Goal: Check status: Check status

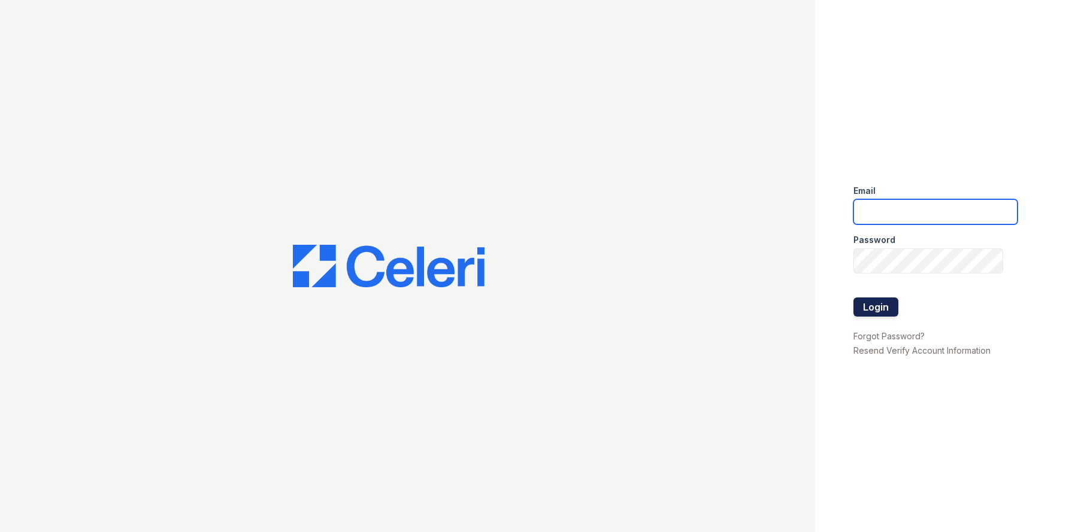
type input "[EMAIL_ADDRESS][DOMAIN_NAME]"
click at [879, 303] on button "Login" at bounding box center [875, 307] width 45 height 19
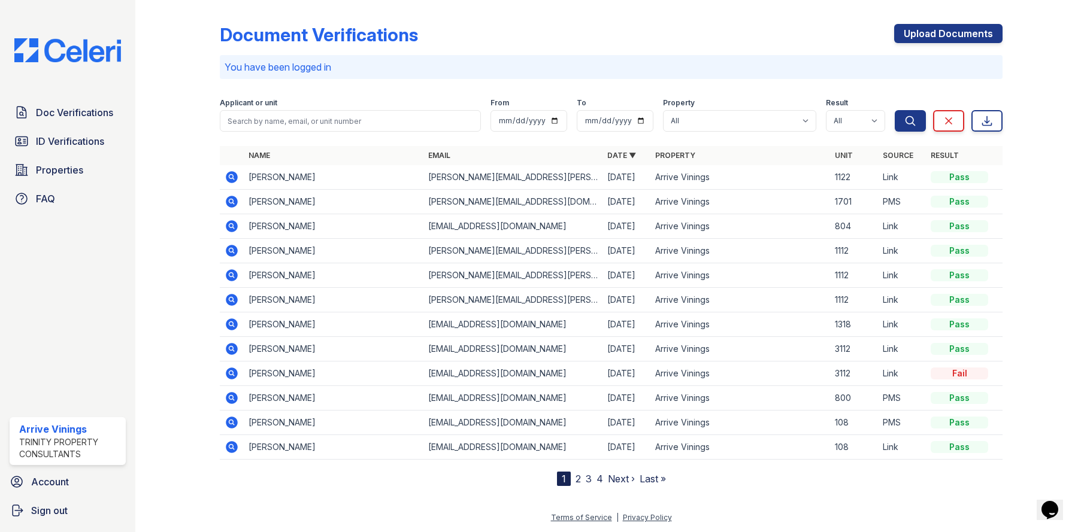
click at [234, 225] on icon at bounding box center [232, 226] width 12 height 12
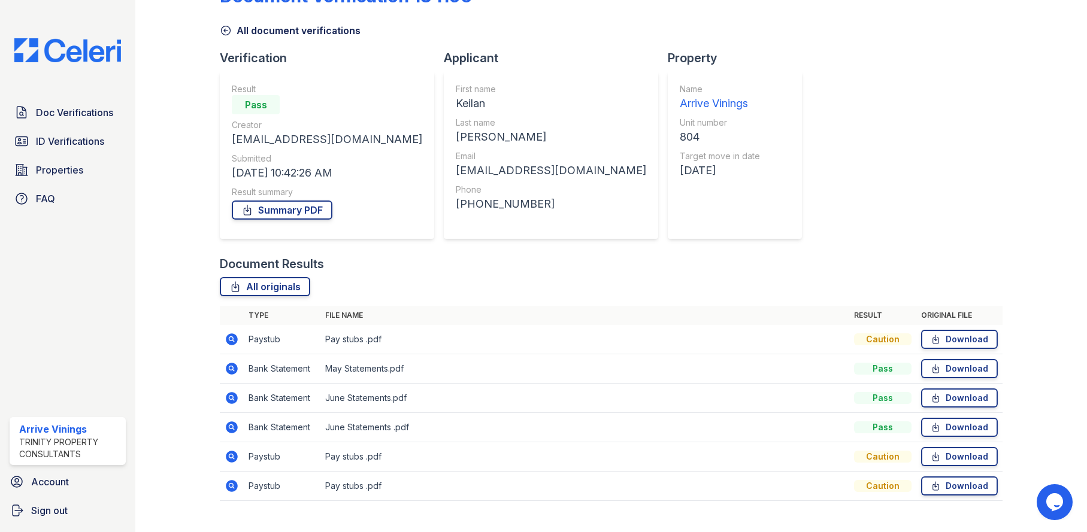
scroll to position [60, 0]
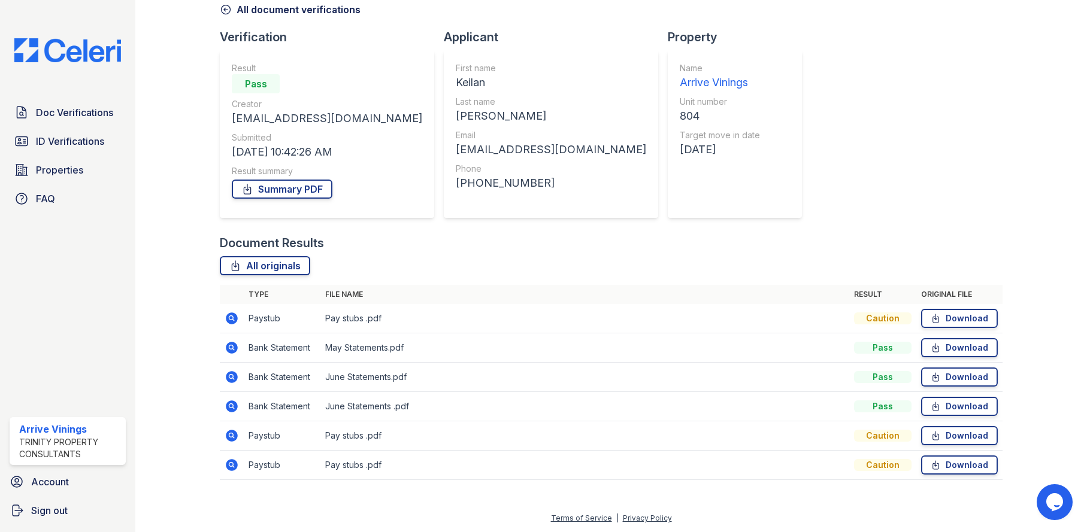
click at [229, 320] on icon at bounding box center [232, 319] width 12 height 12
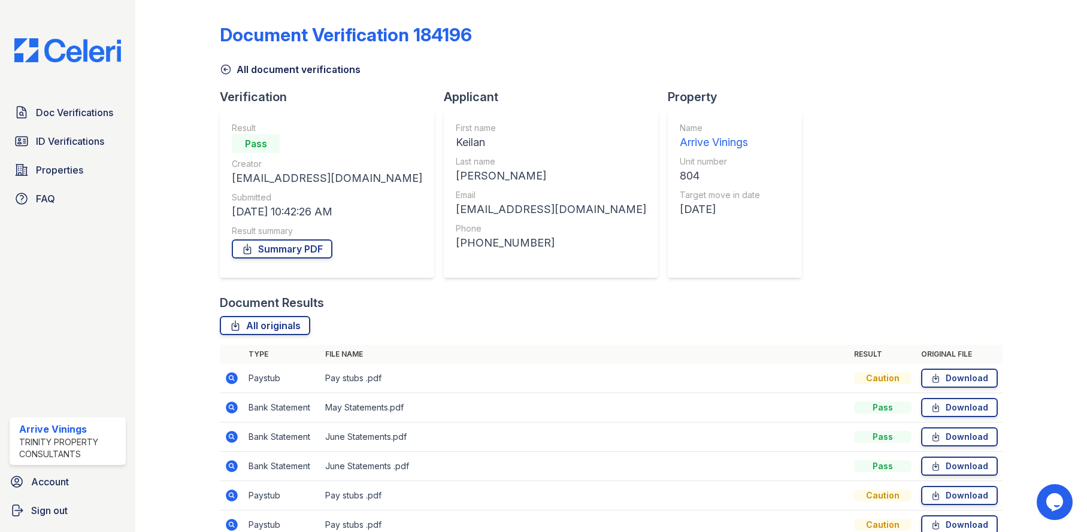
click at [227, 405] on icon at bounding box center [232, 408] width 14 height 14
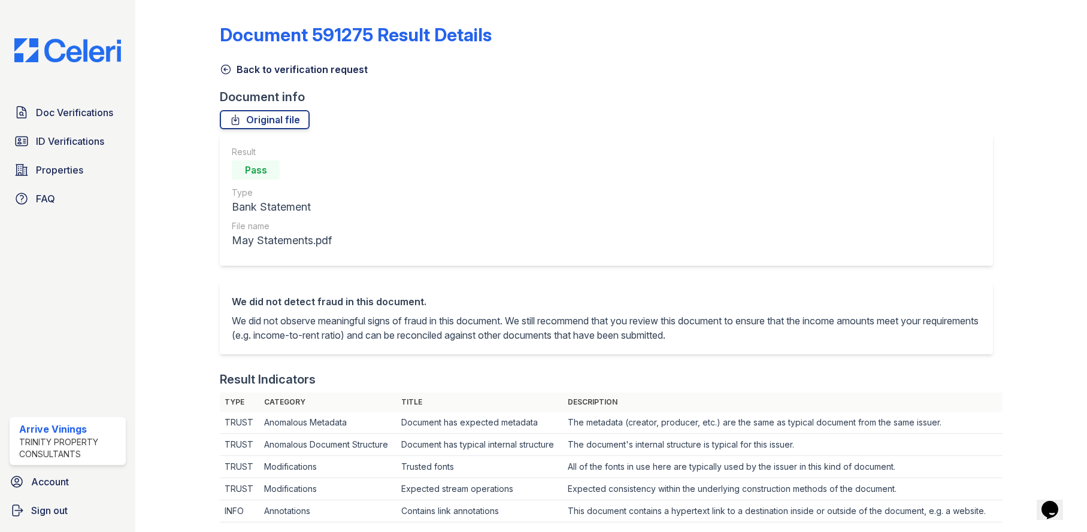
click at [226, 67] on icon at bounding box center [226, 69] width 12 height 12
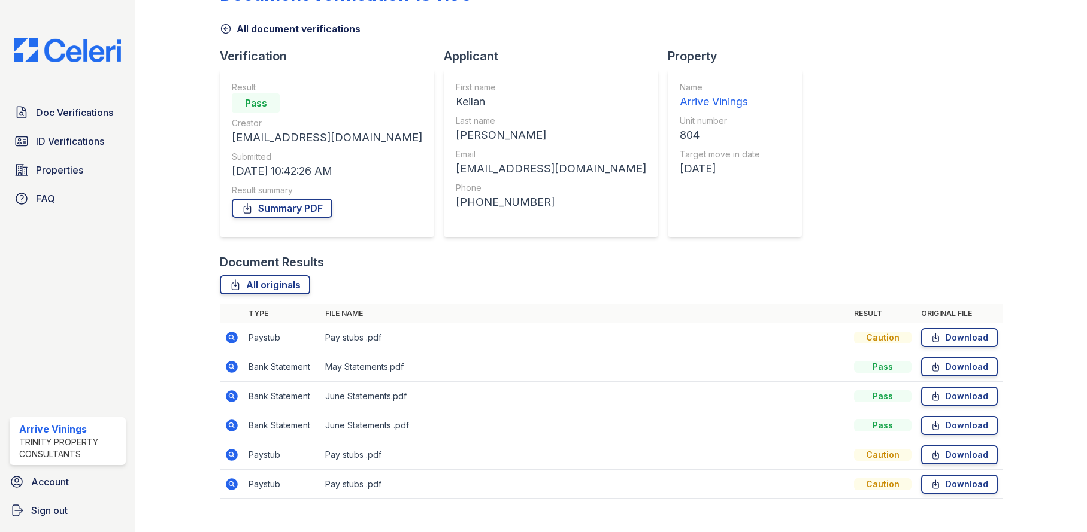
scroll to position [60, 0]
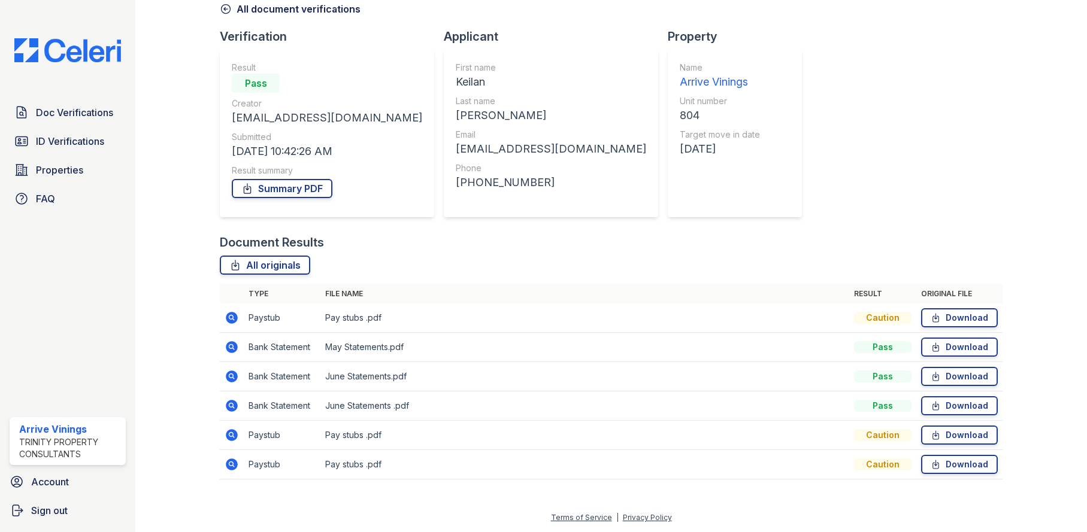
click at [232, 436] on icon at bounding box center [232, 435] width 14 height 14
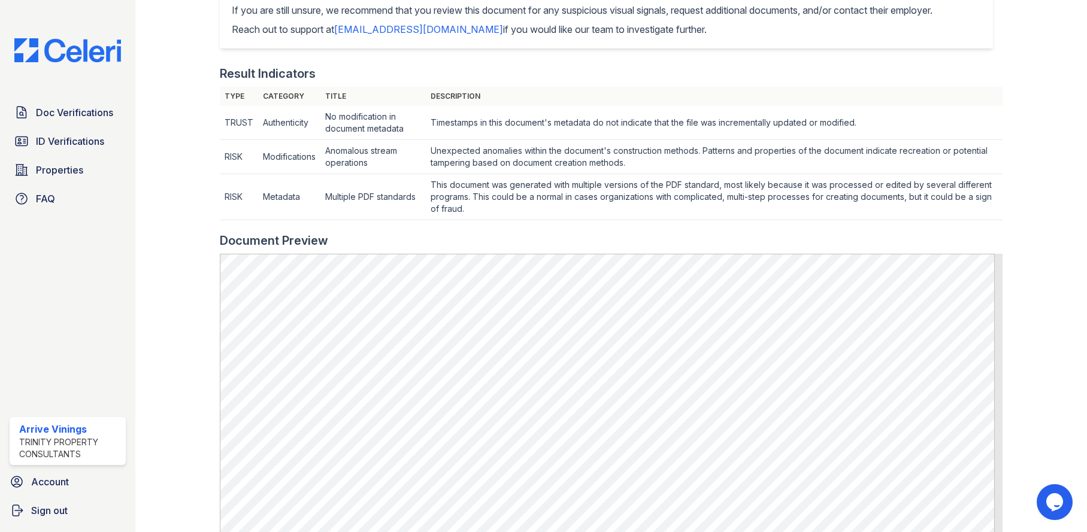
scroll to position [359, 0]
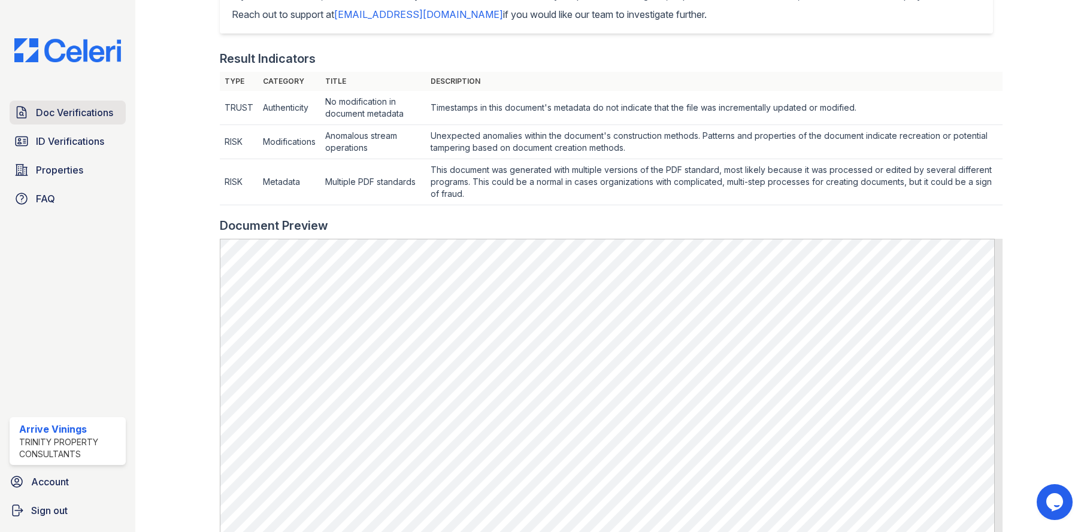
click at [96, 114] on span "Doc Verifications" at bounding box center [74, 112] width 77 height 14
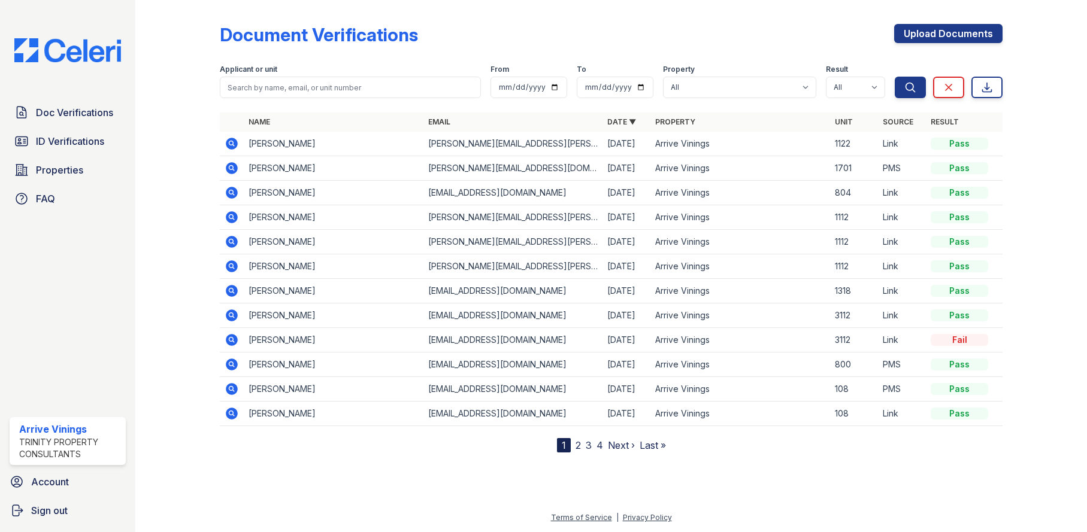
click at [232, 142] on icon at bounding box center [232, 144] width 14 height 14
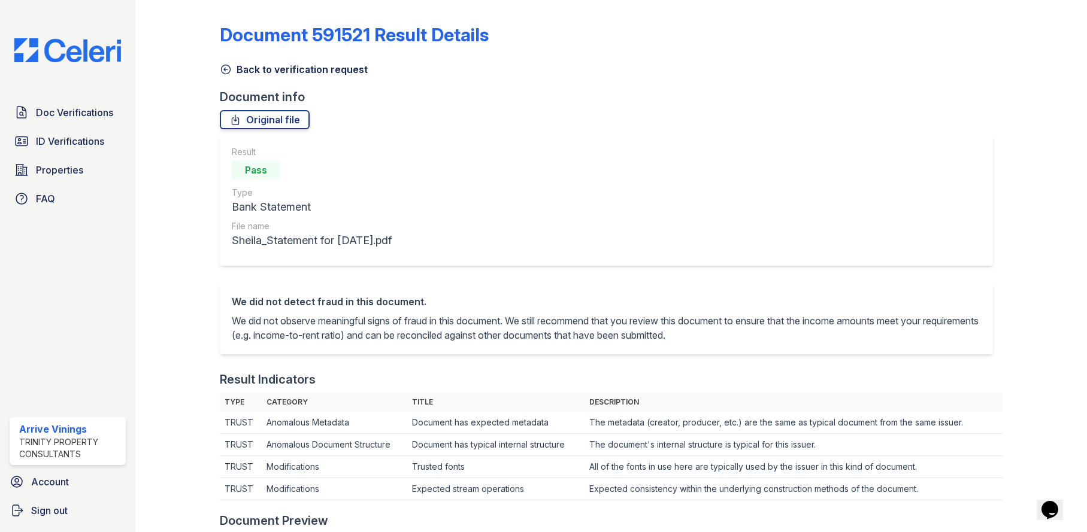
click at [233, 65] on link "Back to verification request" at bounding box center [294, 69] width 148 height 14
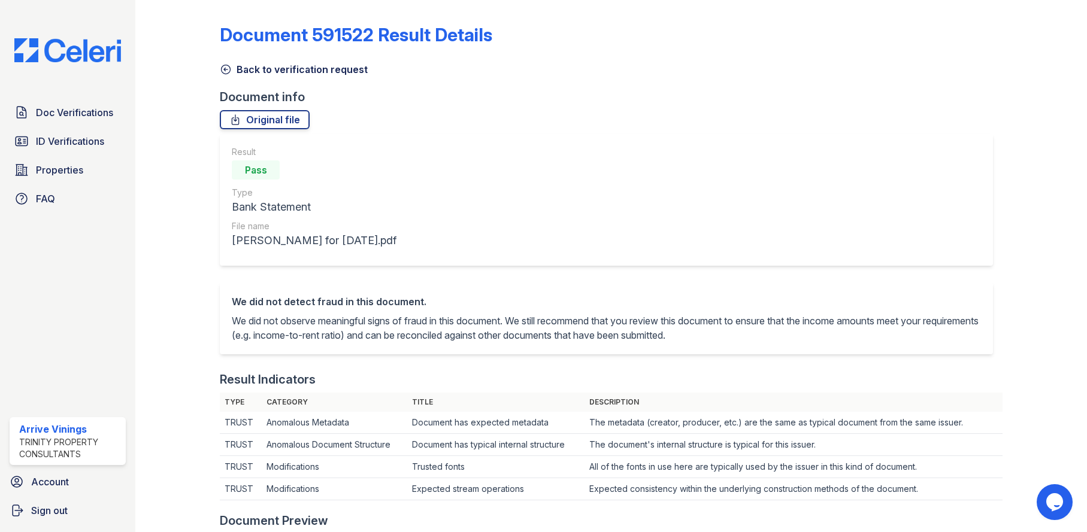
click at [227, 72] on icon at bounding box center [226, 69] width 12 height 12
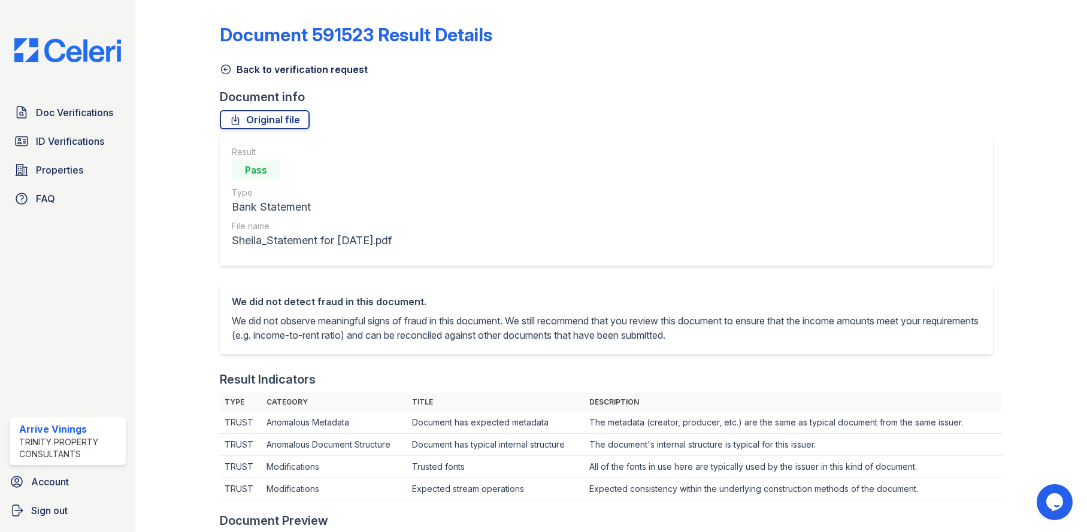
click at [234, 66] on link "Back to verification request" at bounding box center [294, 69] width 148 height 14
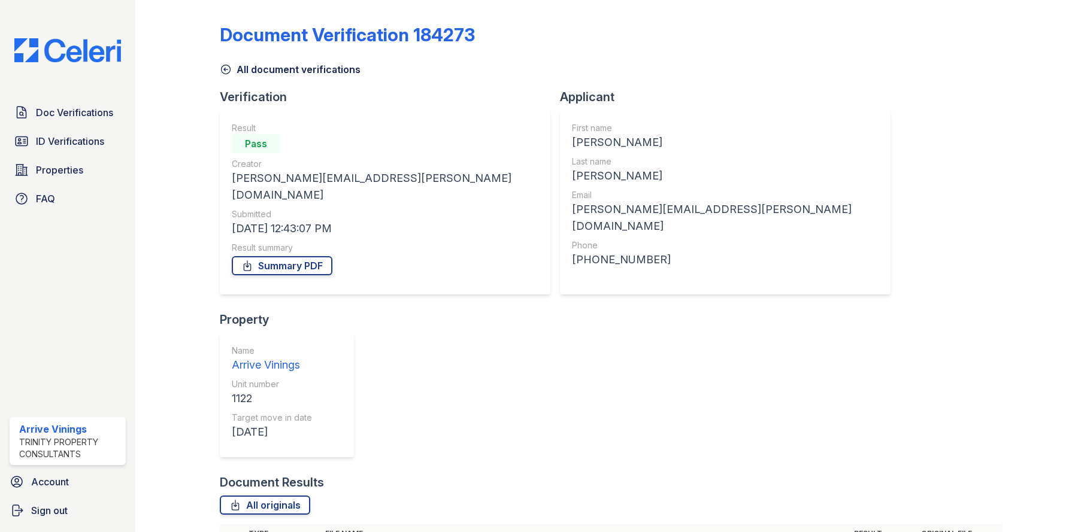
click at [234, 67] on link "All document verifications" at bounding box center [290, 69] width 141 height 14
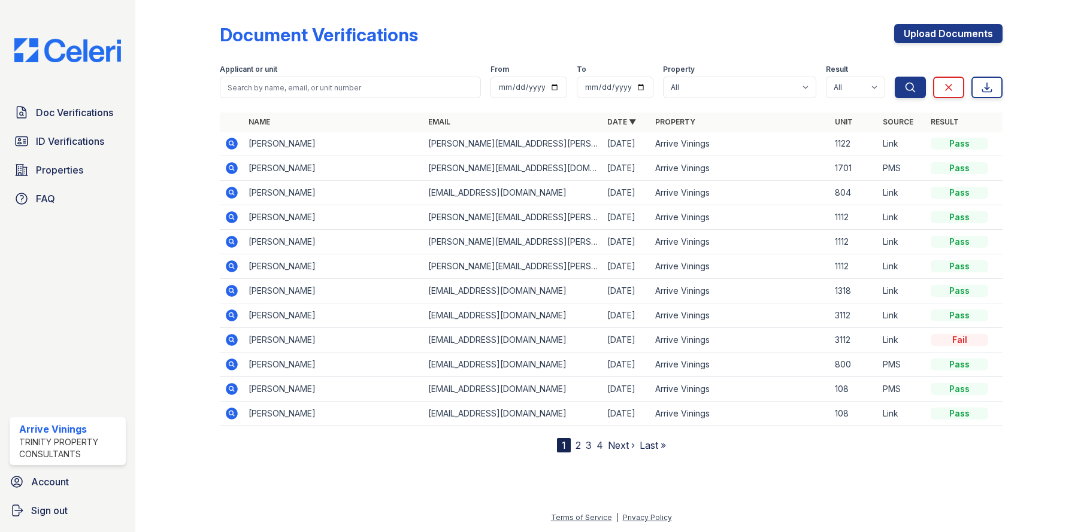
click at [230, 144] on icon at bounding box center [230, 142] width 3 height 3
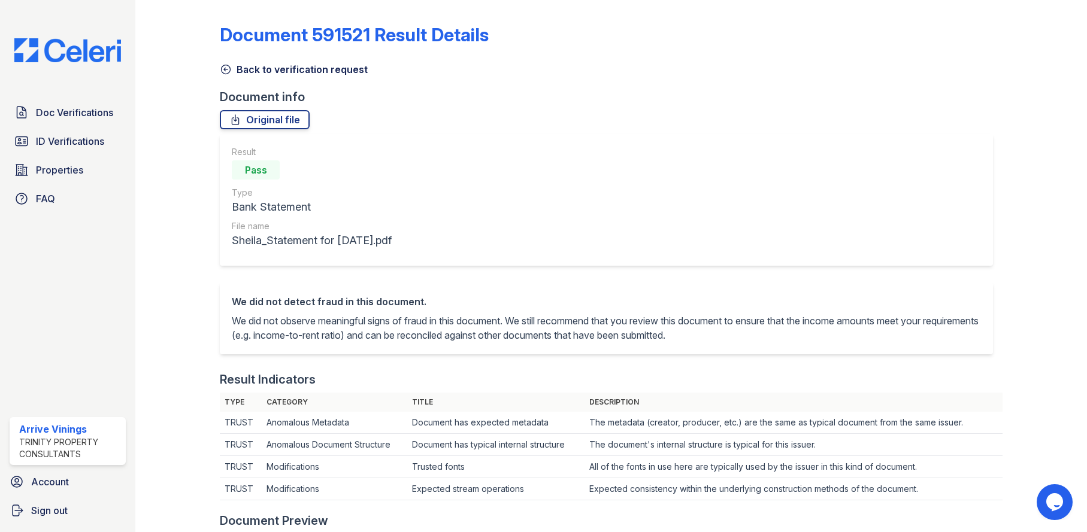
click at [225, 71] on icon at bounding box center [226, 69] width 12 height 12
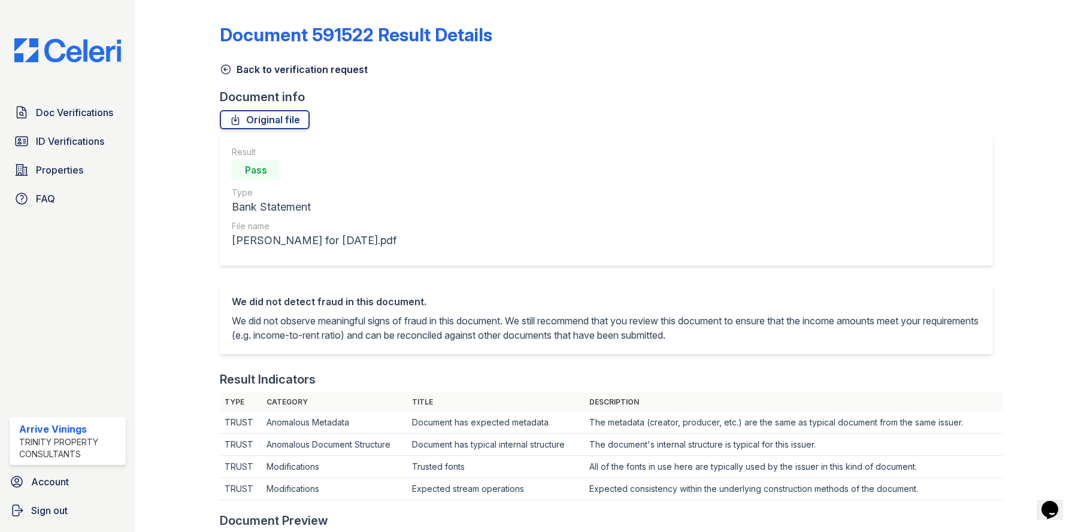
click at [225, 68] on icon at bounding box center [226, 69] width 9 height 9
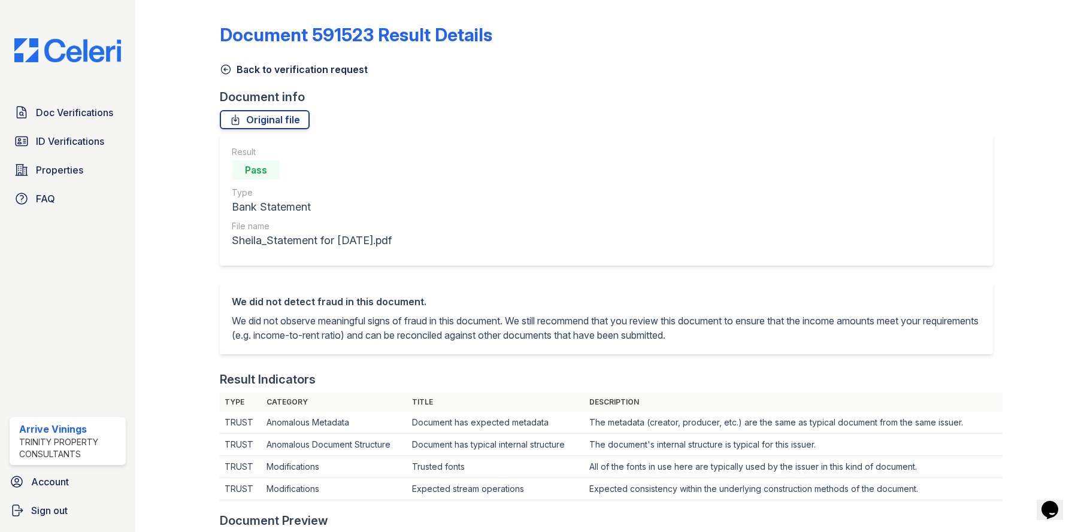
click at [226, 66] on icon at bounding box center [226, 69] width 12 height 12
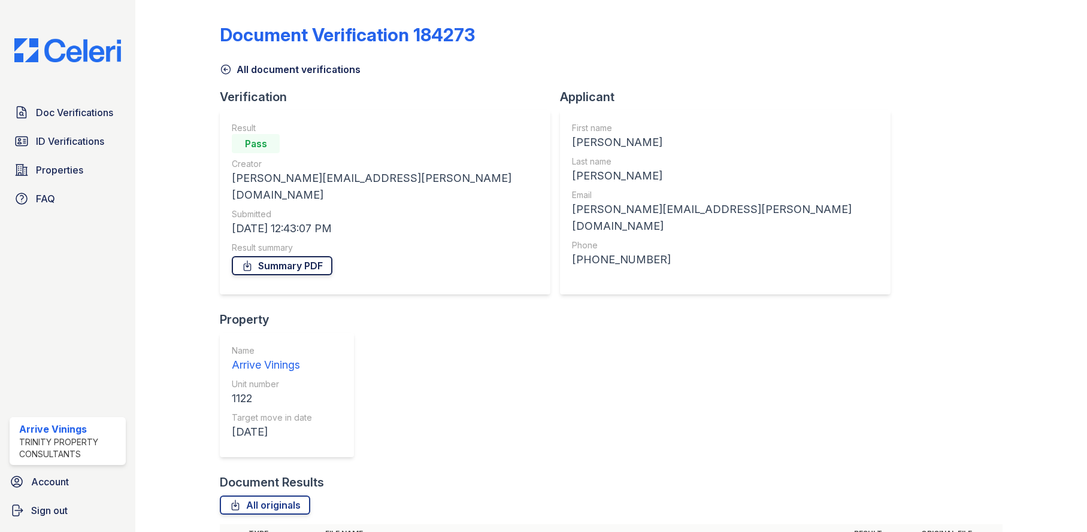
click at [261, 256] on link "Summary PDF" at bounding box center [282, 265] width 101 height 19
